Goal: Navigation & Orientation: Find specific page/section

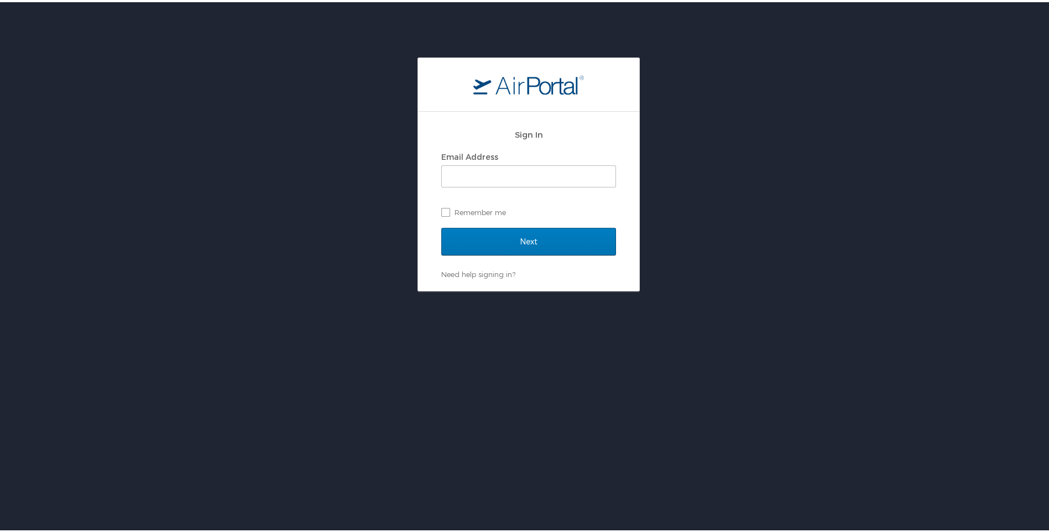
click at [672, 187] on div "Sign In Email Address Remember me Next Need help signing in? Forgot password? H…" at bounding box center [529, 172] width 1058 height 234
click at [519, 230] on input "Next" at bounding box center [528, 240] width 175 height 28
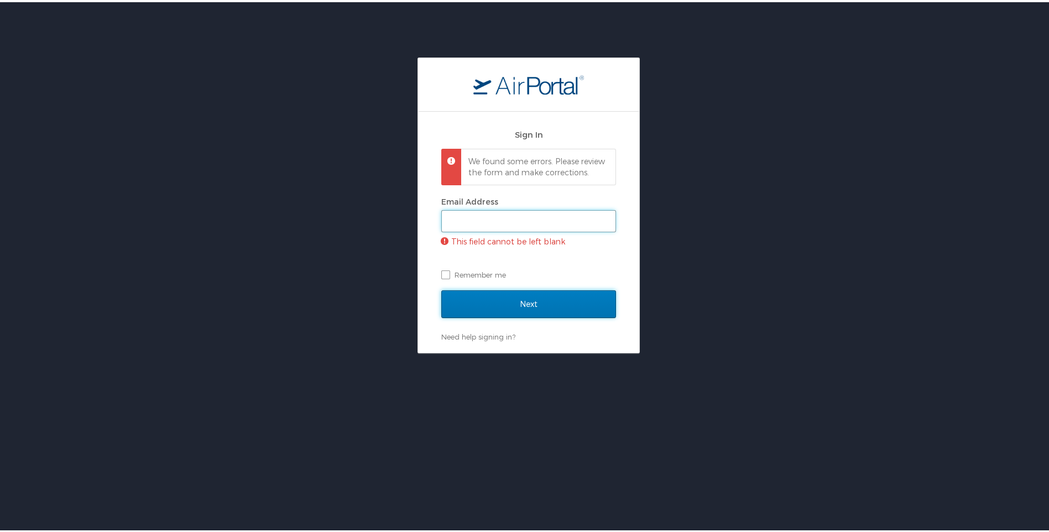
click at [492, 228] on input "Email Address" at bounding box center [529, 219] width 174 height 21
type input "NSwint@qawalangin.com"
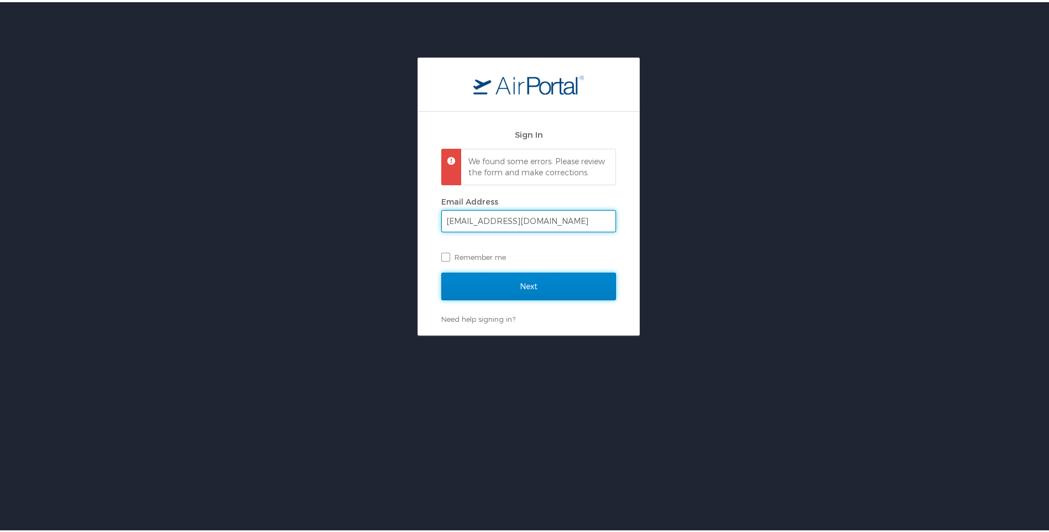
click at [516, 298] on input "Next" at bounding box center [528, 285] width 175 height 28
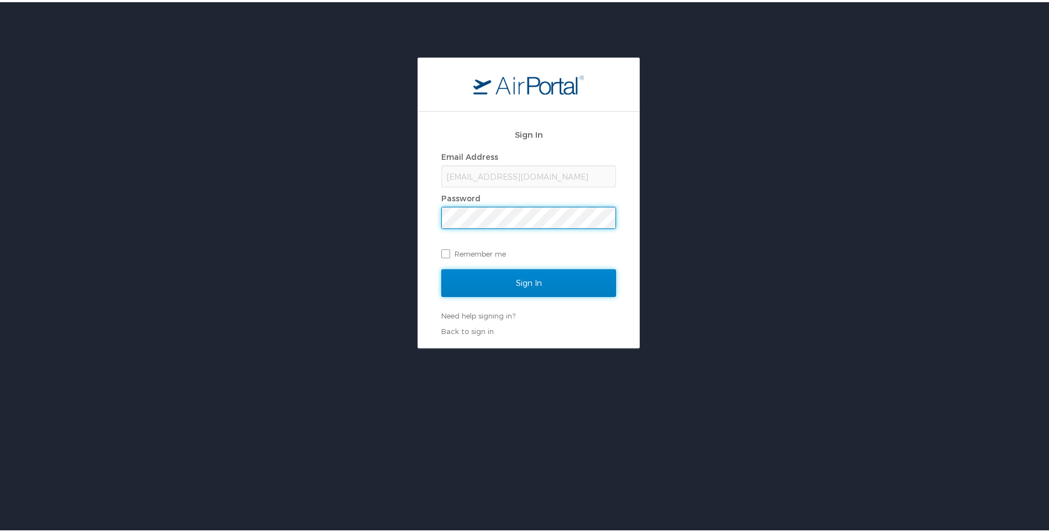
click at [519, 281] on input "Sign In" at bounding box center [528, 281] width 175 height 28
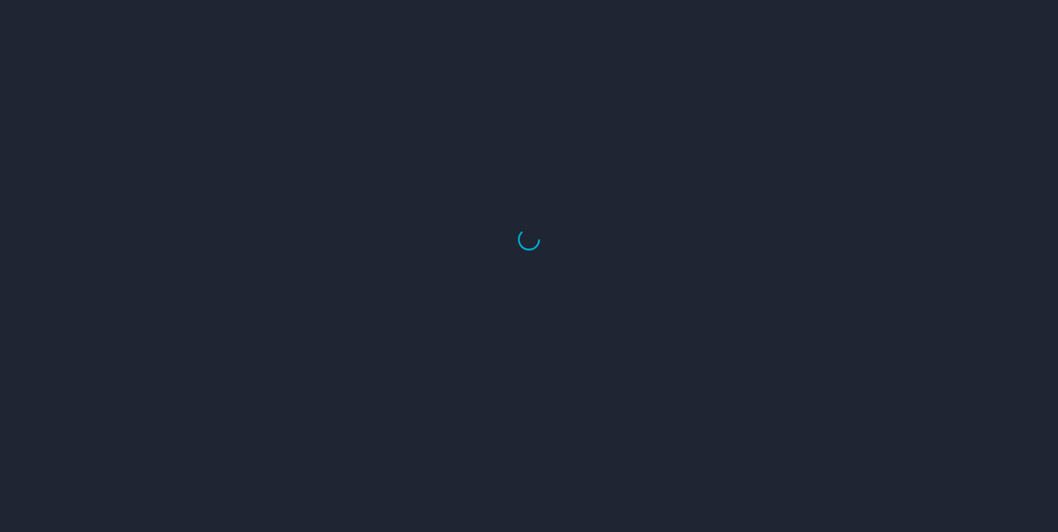
select select "US"
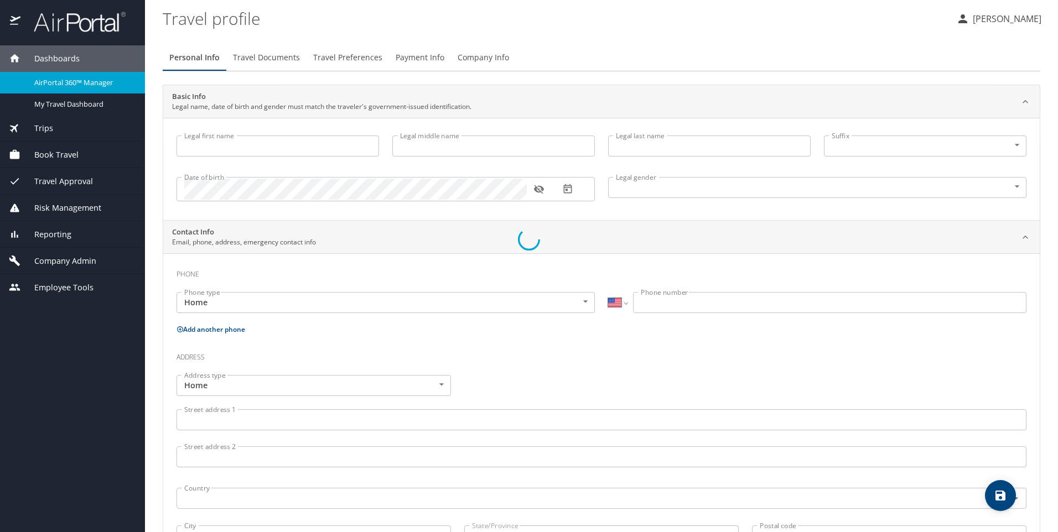
type input "Natasha"
type input "Swint"
type input "Female"
select select "US"
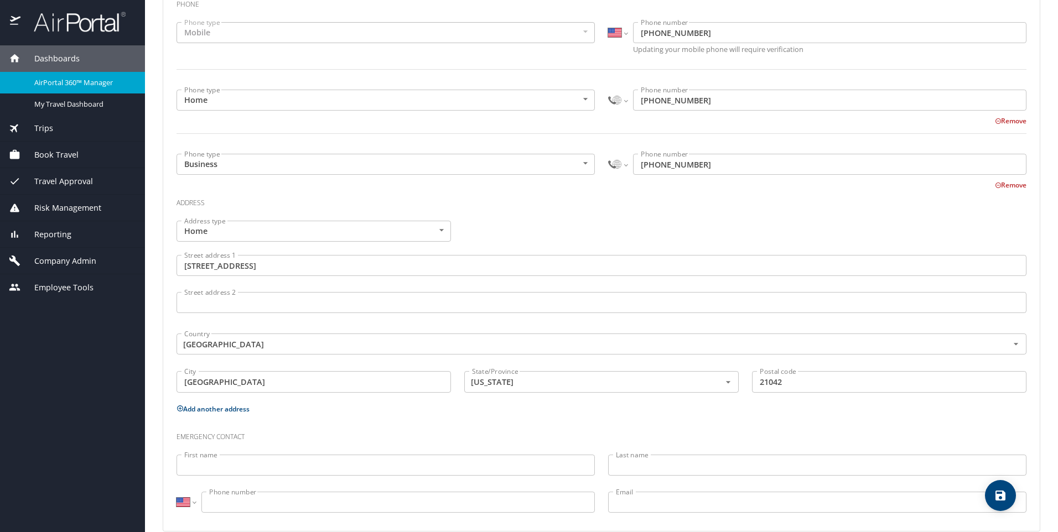
scroll to position [277, 0]
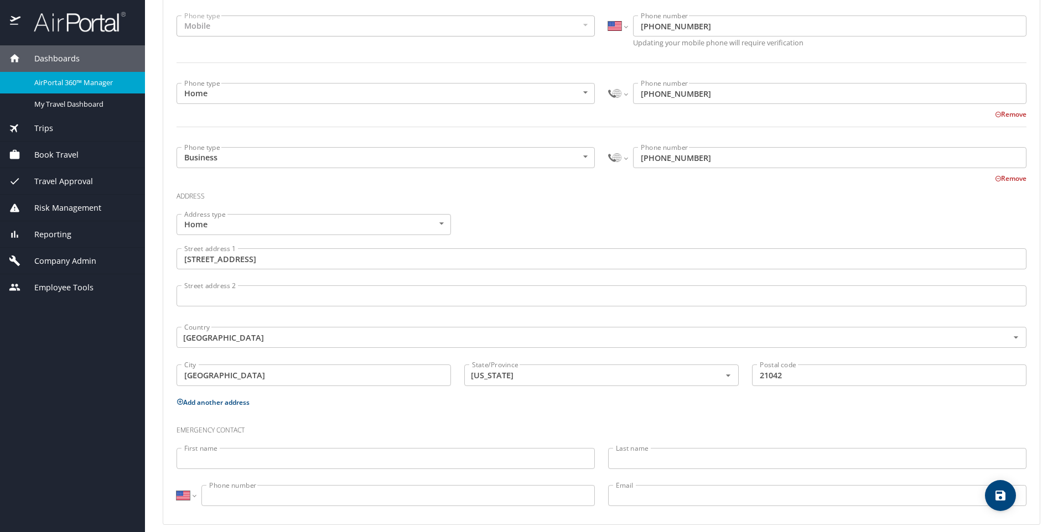
click at [46, 258] on span "Company Admin" at bounding box center [58, 261] width 76 height 12
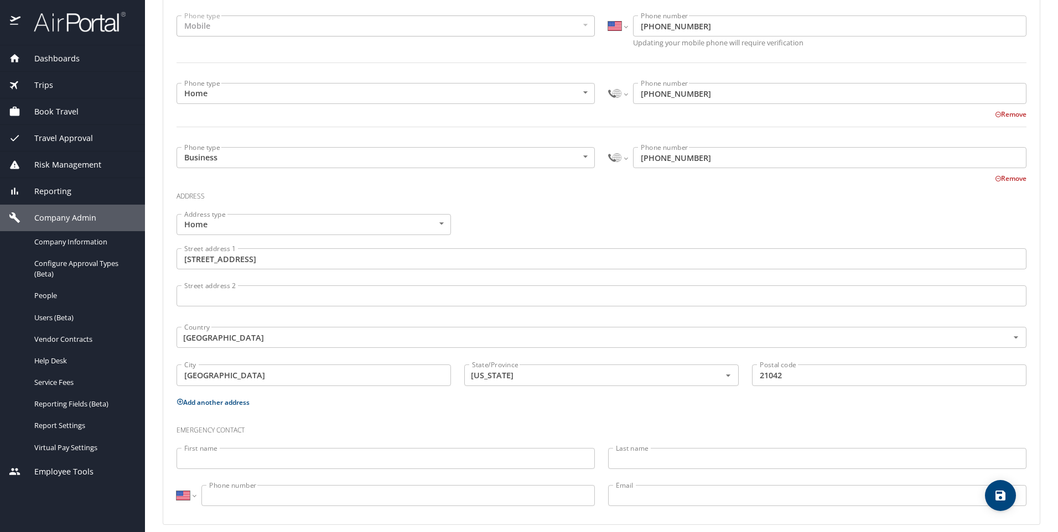
click at [78, 473] on span "Employee Tools" at bounding box center [56, 472] width 73 height 12
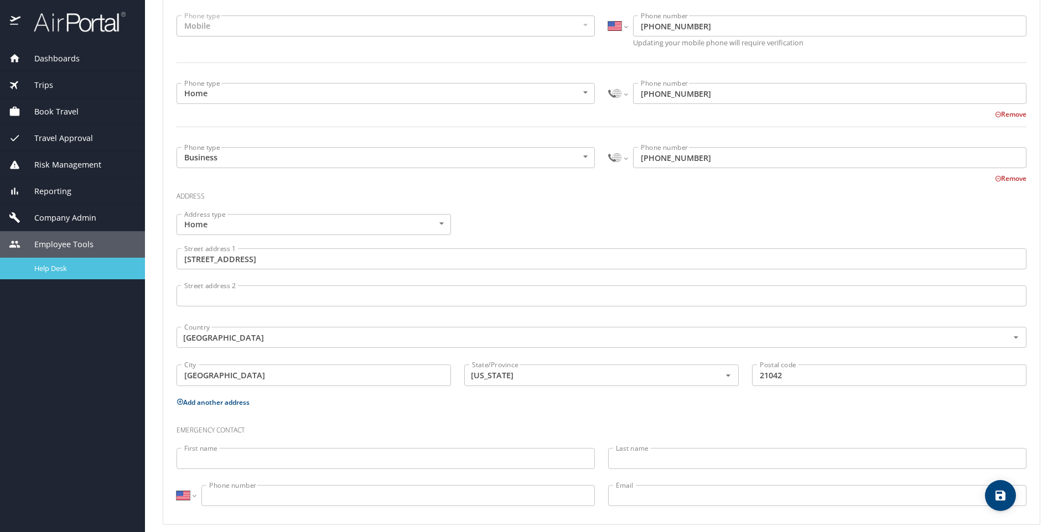
click at [63, 271] on span "Help Desk" at bounding box center [82, 268] width 97 height 11
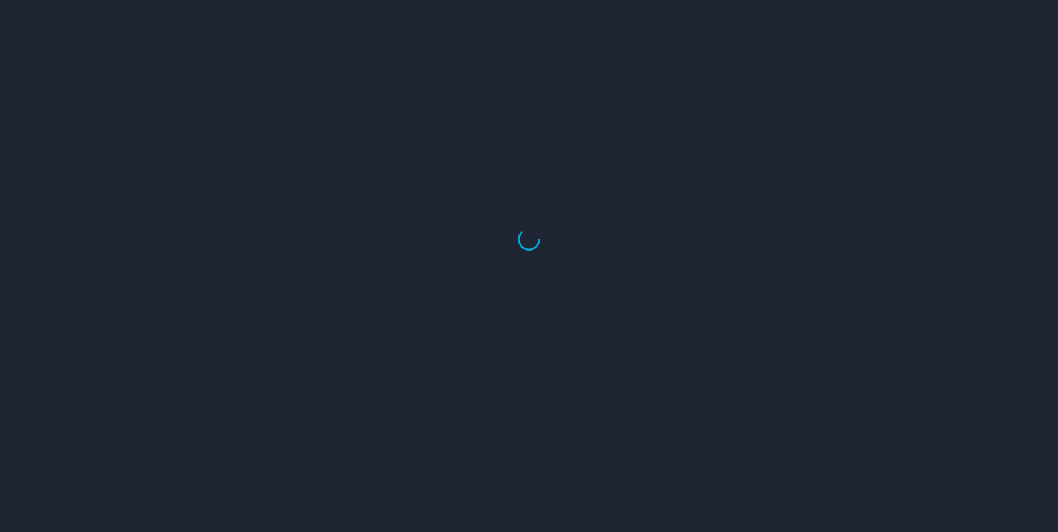
select select "US"
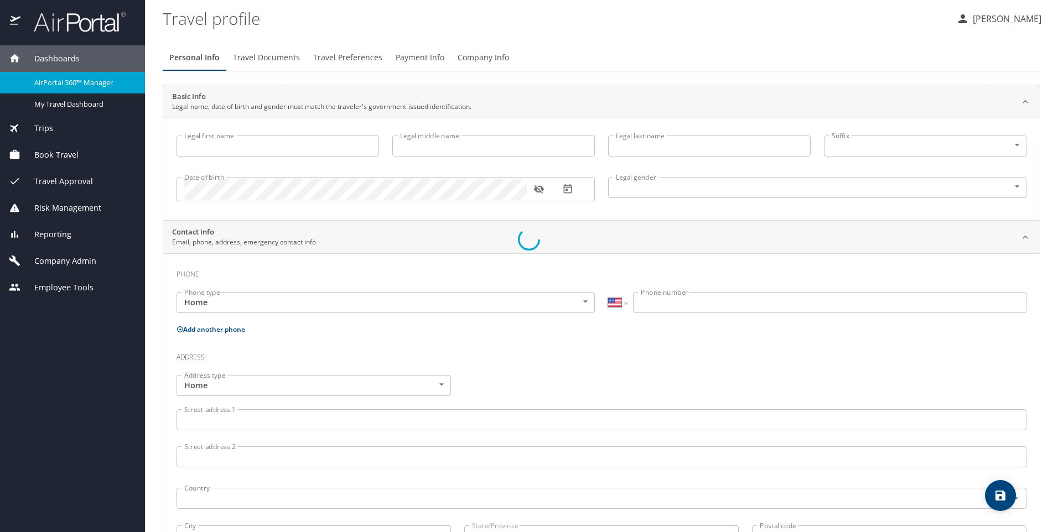
type input "Natasha"
type input "Swint"
type input "Female"
select select "US"
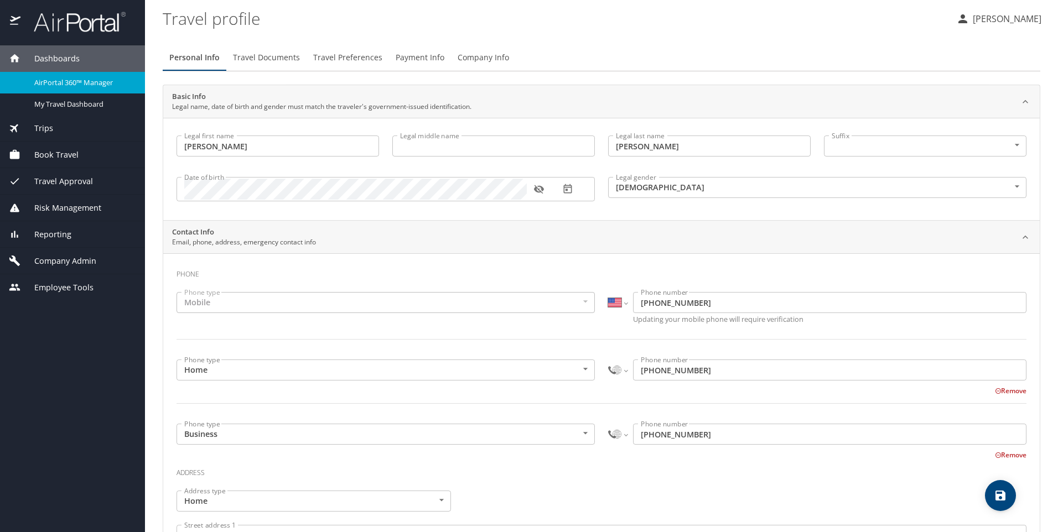
click at [47, 258] on span "Company Admin" at bounding box center [58, 261] width 76 height 12
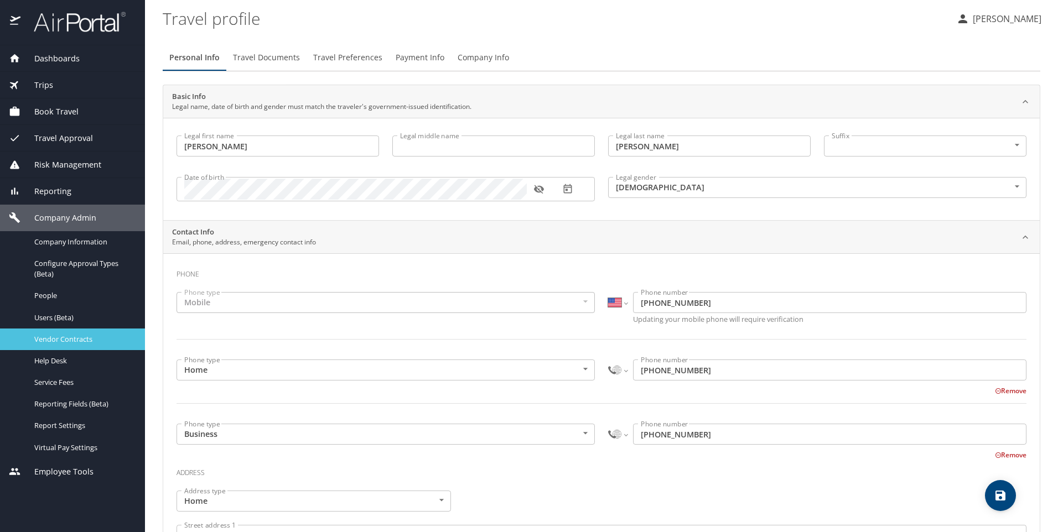
click at [83, 340] on span "Vendor Contracts" at bounding box center [82, 339] width 97 height 11
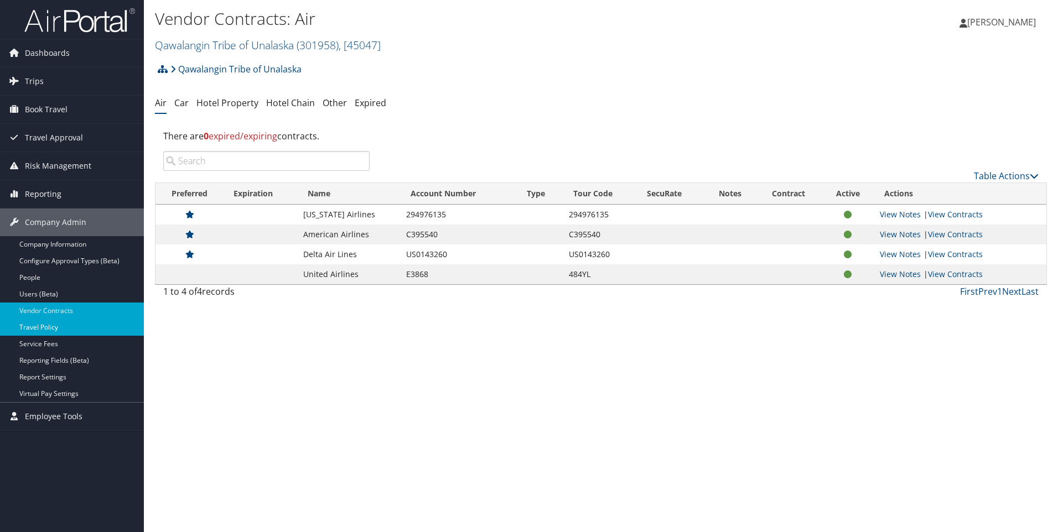
click at [65, 330] on link "Travel Policy" at bounding box center [72, 327] width 144 height 17
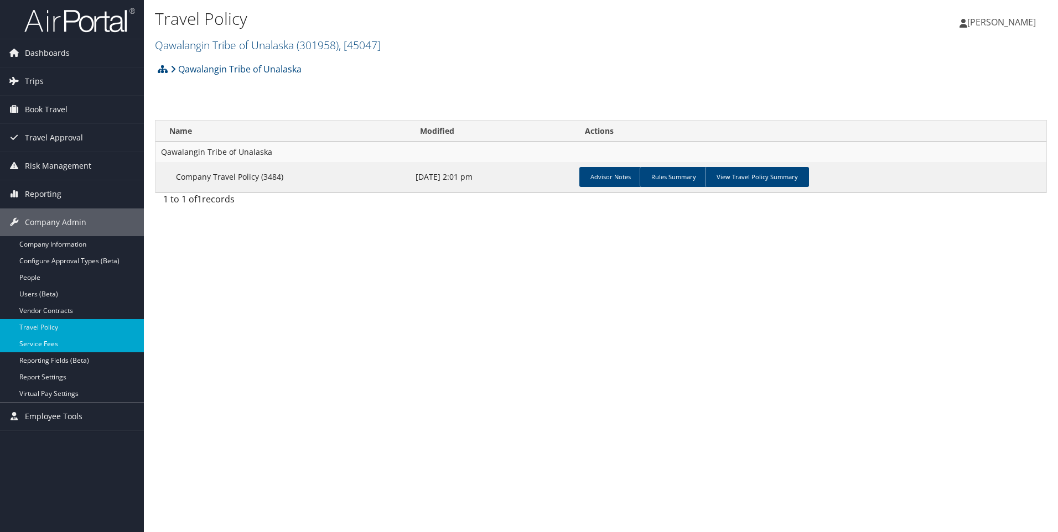
click at [44, 345] on link "Service Fees" at bounding box center [72, 344] width 144 height 17
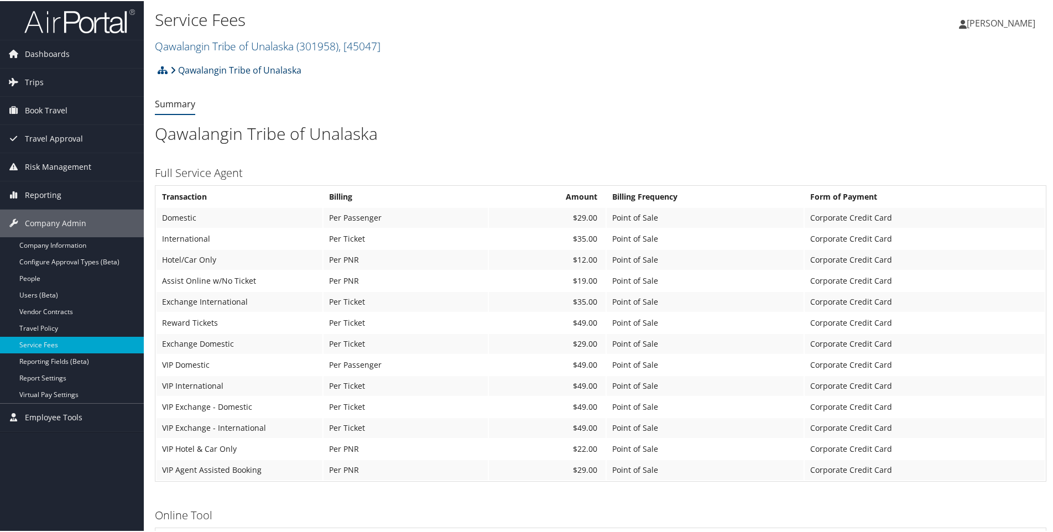
click at [204, 69] on link "Qawalangin Tribe of Unalaska" at bounding box center [235, 69] width 131 height 22
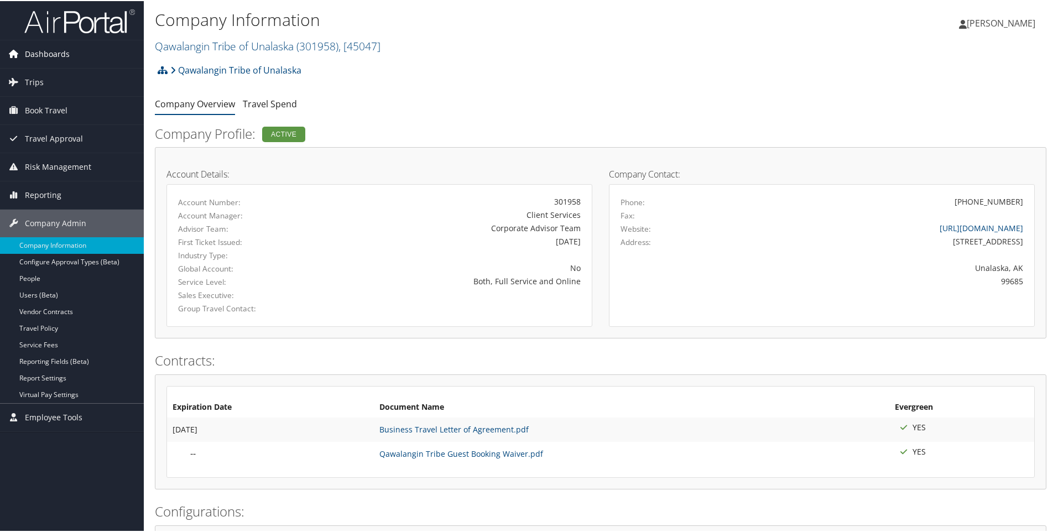
click at [51, 50] on span "Dashboards" at bounding box center [47, 53] width 45 height 28
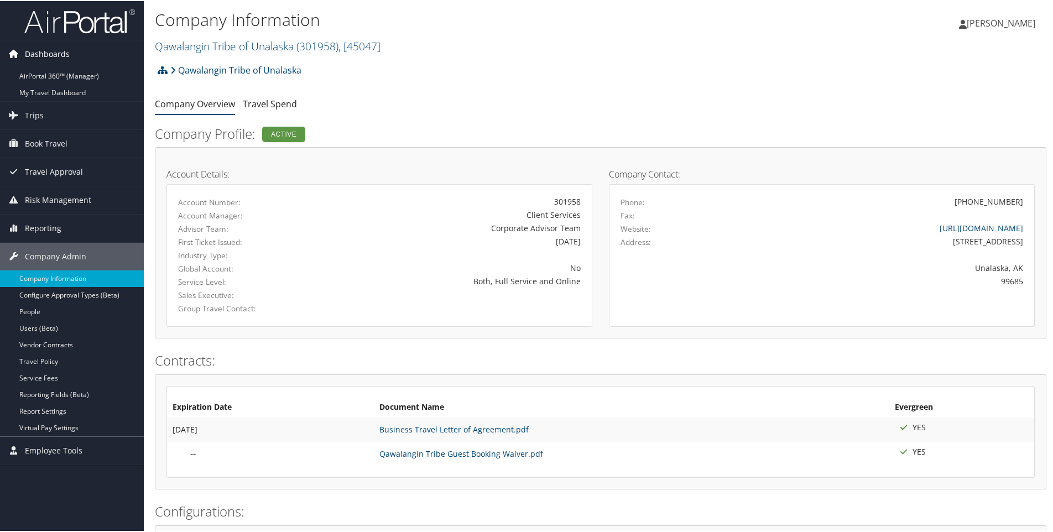
click at [59, 47] on span "Dashboards" at bounding box center [47, 53] width 45 height 28
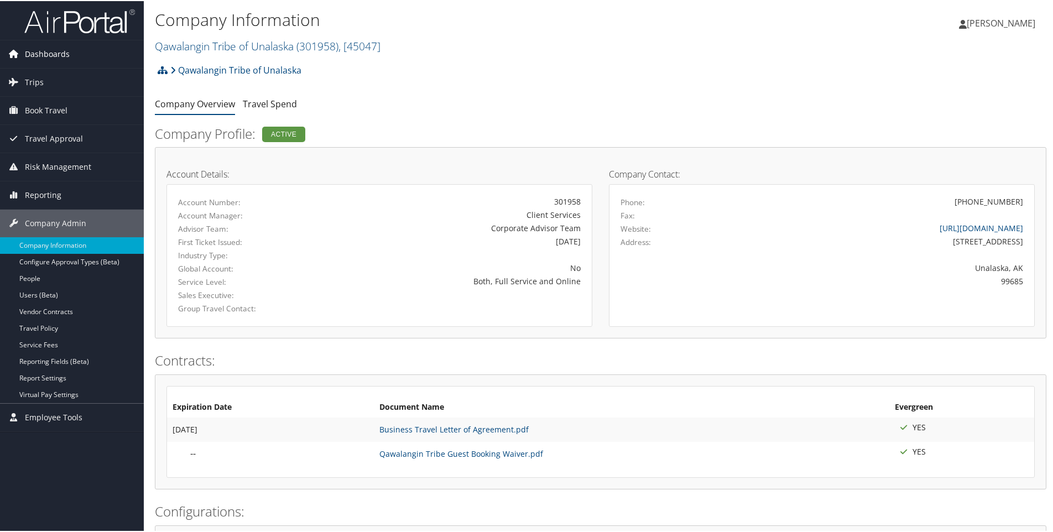
click at [56, 57] on span "Dashboards" at bounding box center [47, 53] width 45 height 28
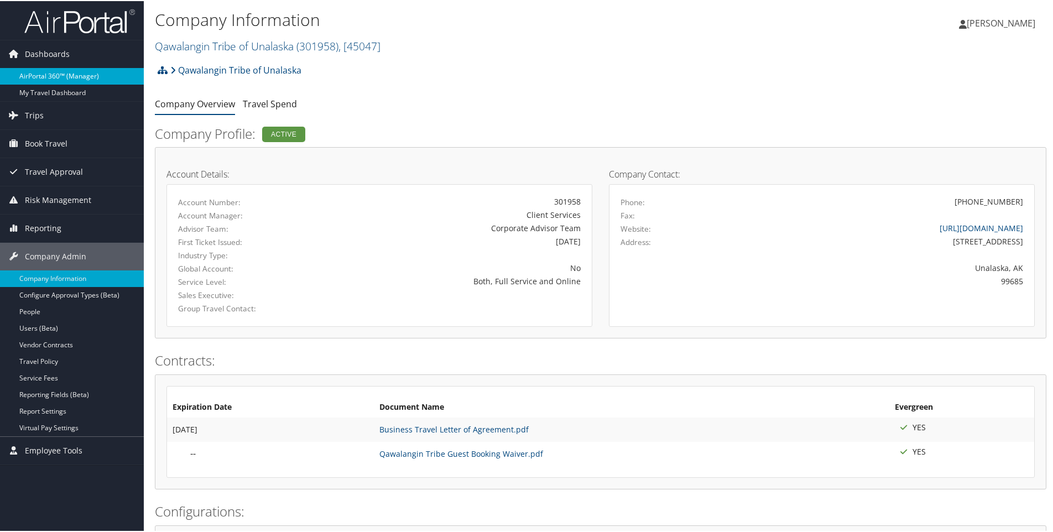
click at [57, 74] on link "AirPortal 360™ (Manager)" at bounding box center [72, 75] width 144 height 17
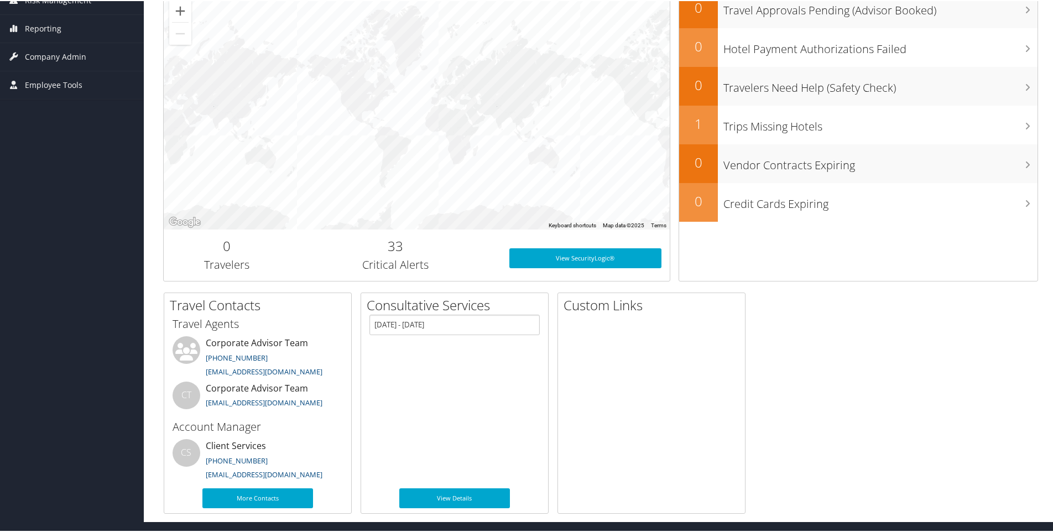
scroll to position [200, 0]
click at [248, 472] on link "clientservices@cbtravel.com" at bounding box center [264, 474] width 117 height 10
